Goal: Information Seeking & Learning: Stay updated

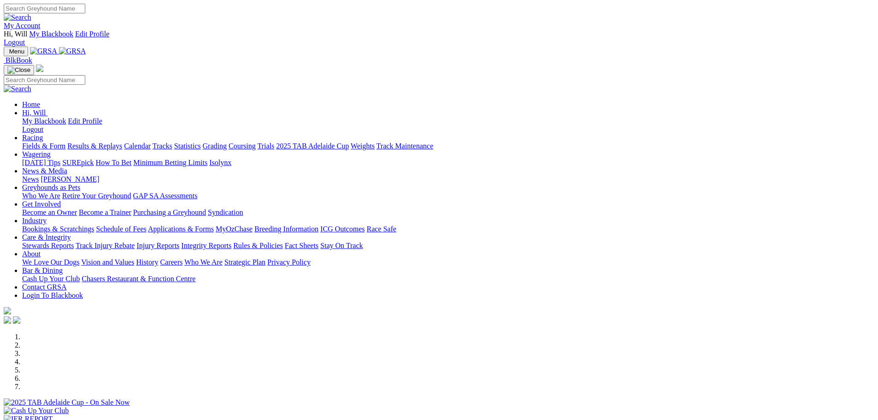
click at [122, 142] on link "Results & Replays" at bounding box center [94, 146] width 55 height 8
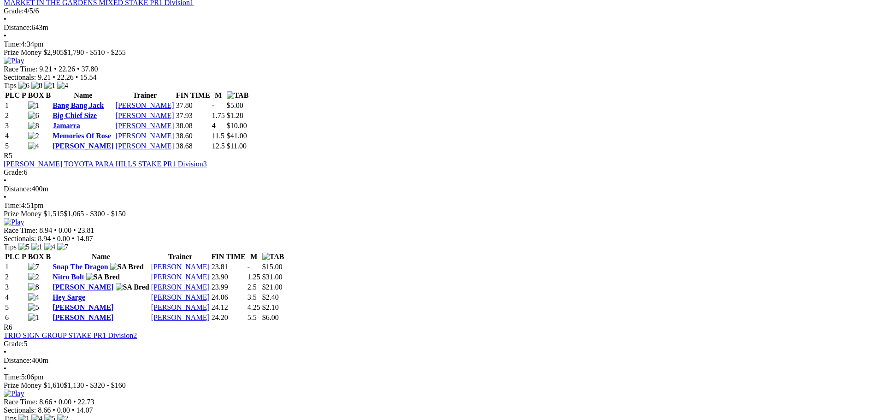
scroll to position [737, 0]
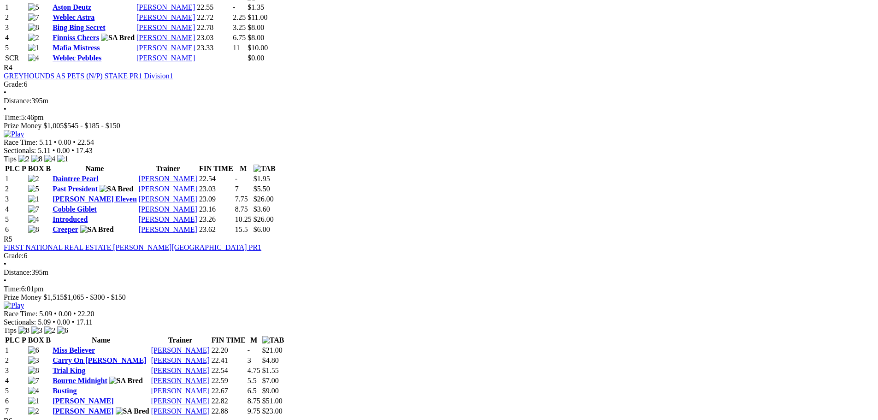
scroll to position [876, 0]
